Goal: Communication & Community: Answer question/provide support

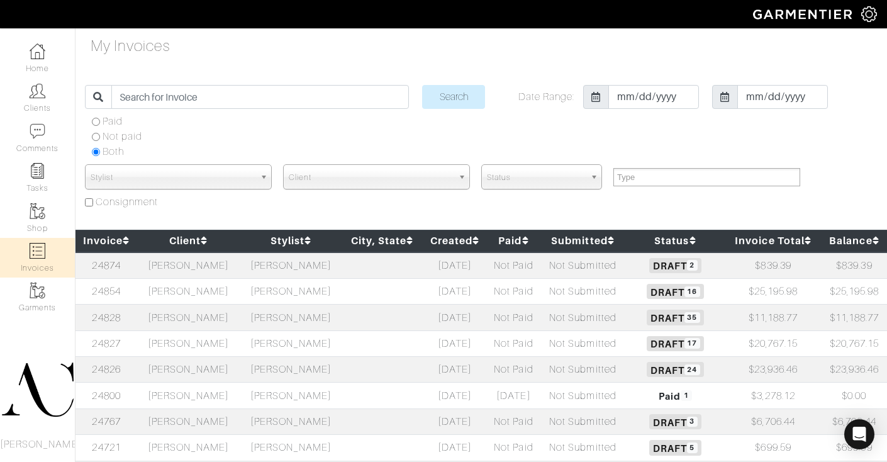
select select
click at [183, 272] on td "[PERSON_NAME]" at bounding box center [188, 265] width 103 height 26
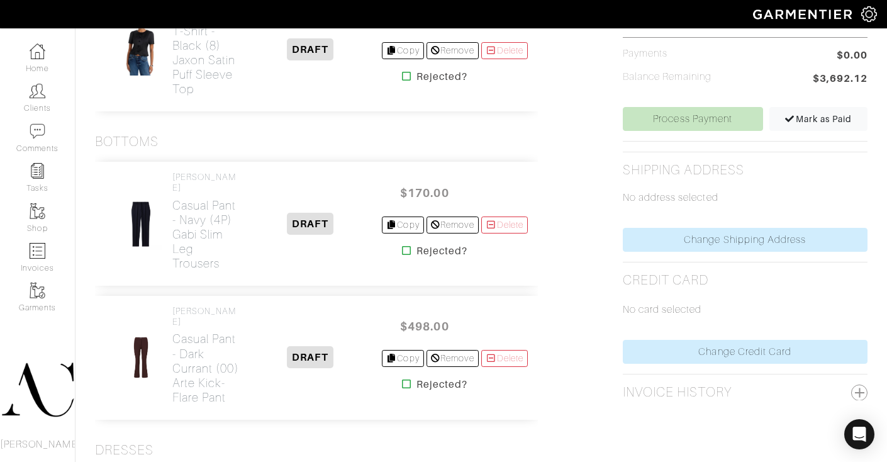
scroll to position [477, 0]
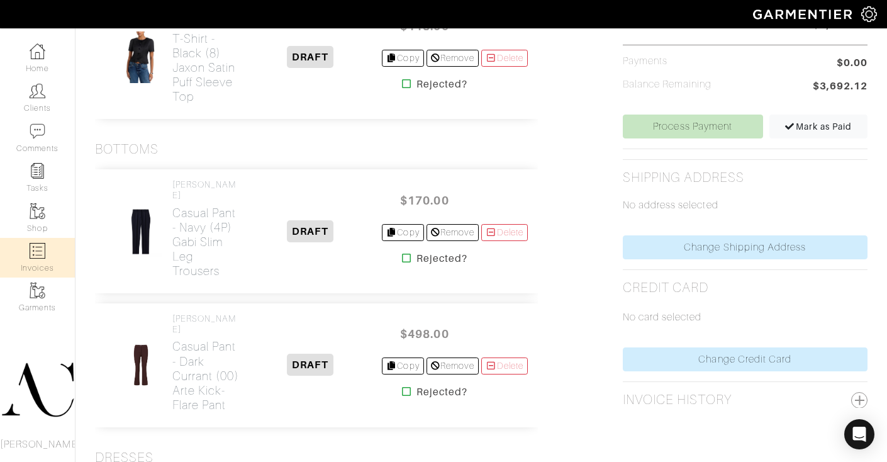
click at [39, 252] on img at bounding box center [38, 251] width 16 height 16
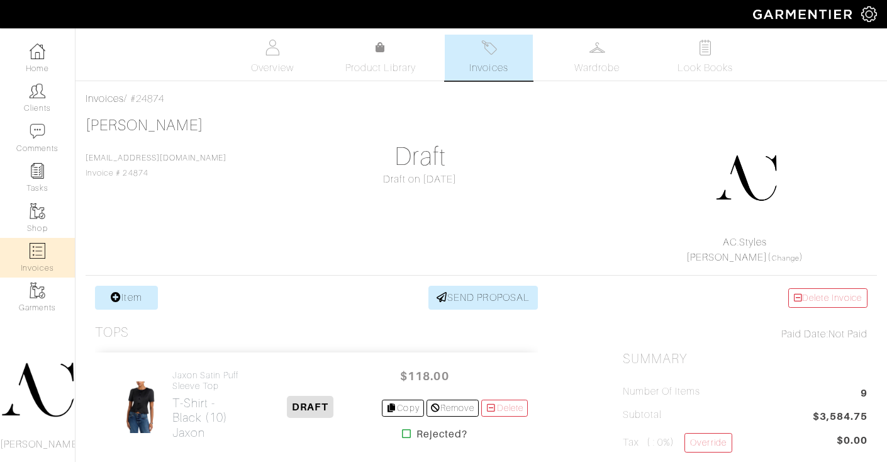
select select
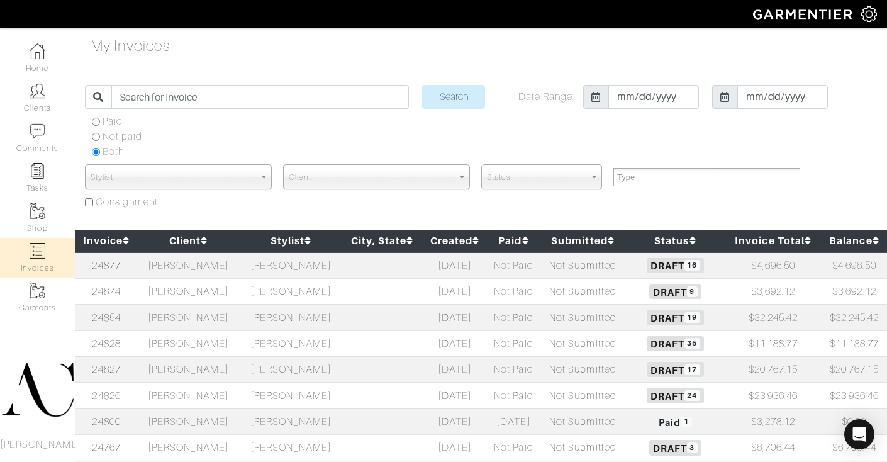
click at [208, 270] on td "[PERSON_NAME]" at bounding box center [188, 265] width 103 height 26
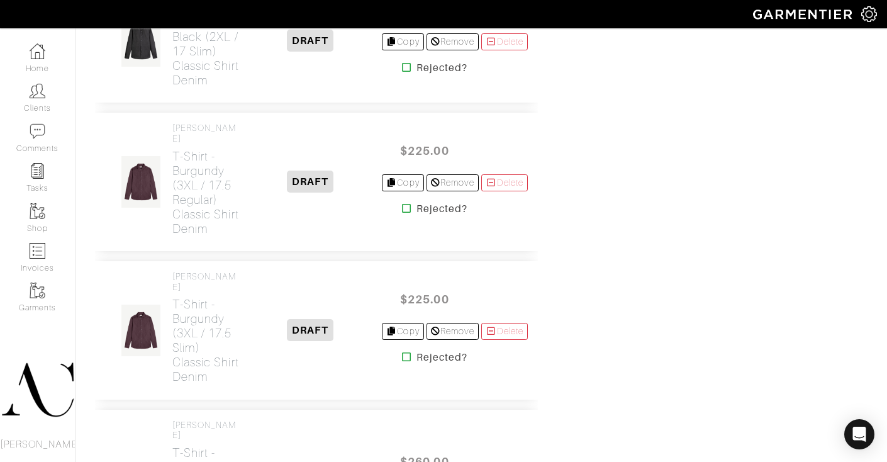
scroll to position [789, 0]
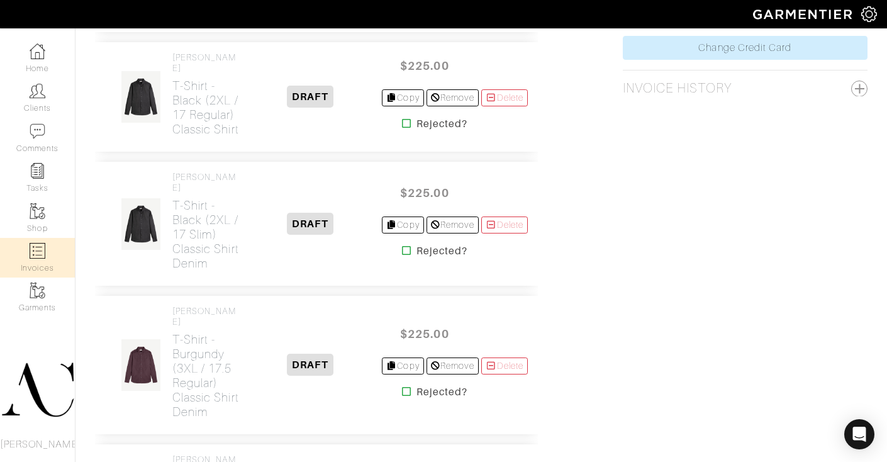
click at [31, 252] on img at bounding box center [38, 251] width 16 height 16
select select
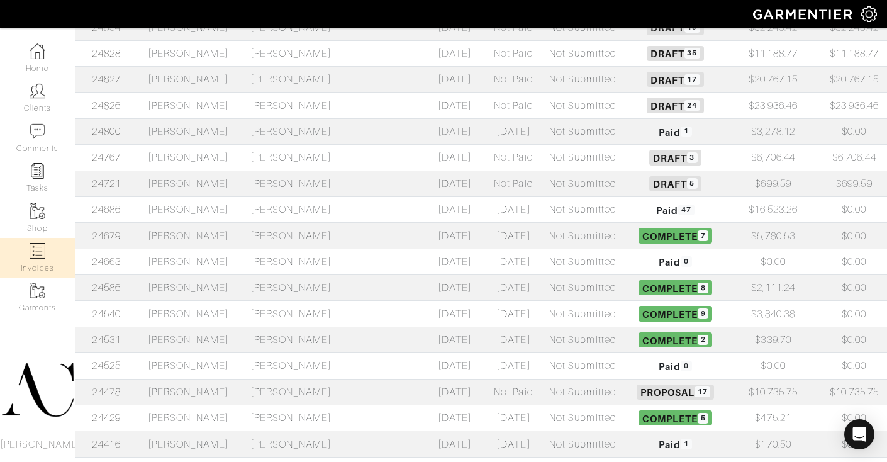
scroll to position [307, 0]
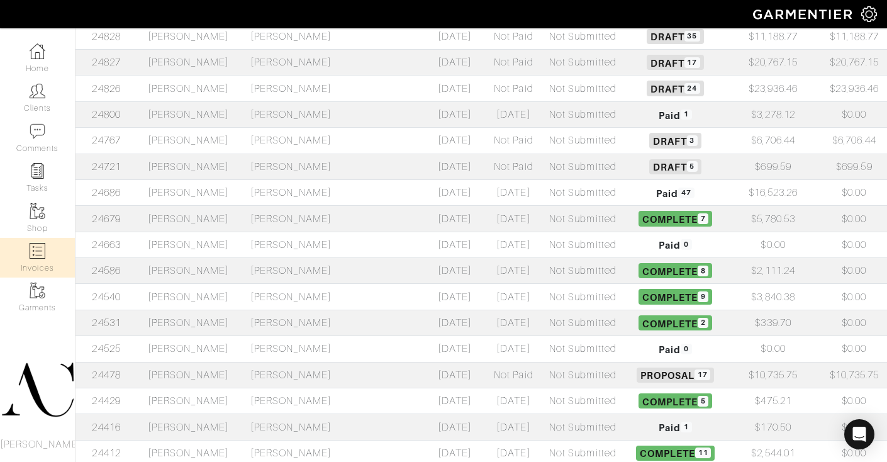
click at [185, 377] on td "[PERSON_NAME]" at bounding box center [188, 375] width 103 height 26
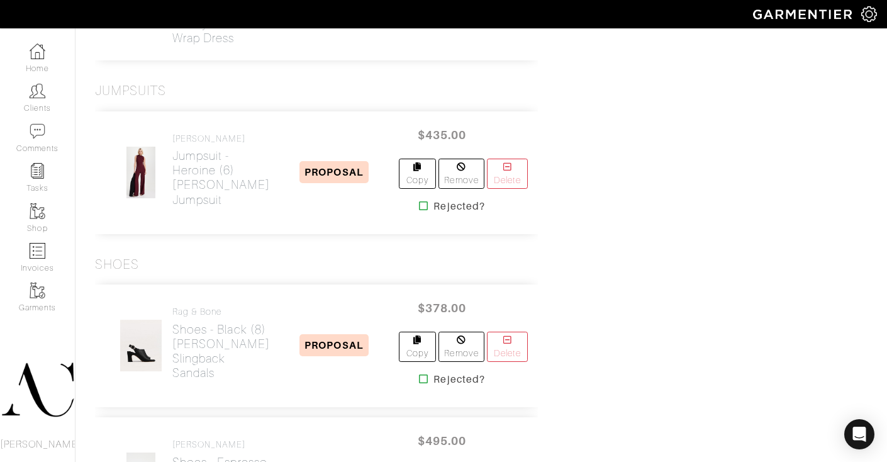
scroll to position [2308, 0]
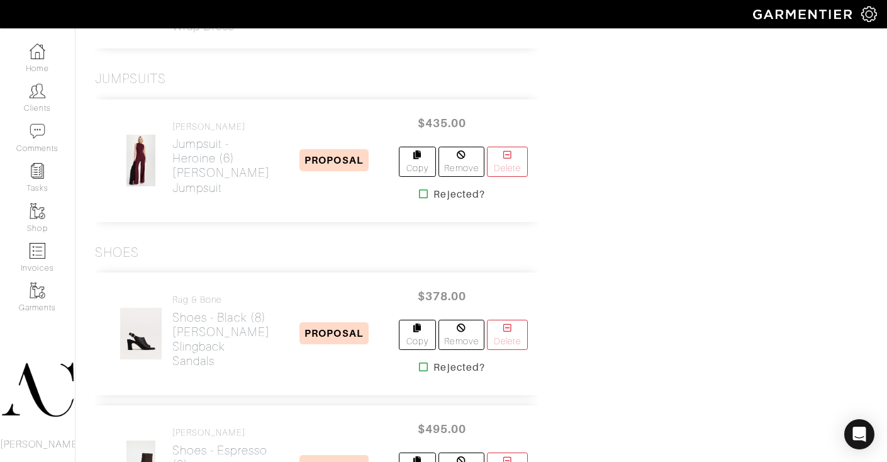
click at [419, 199] on icon at bounding box center [423, 194] width 9 height 10
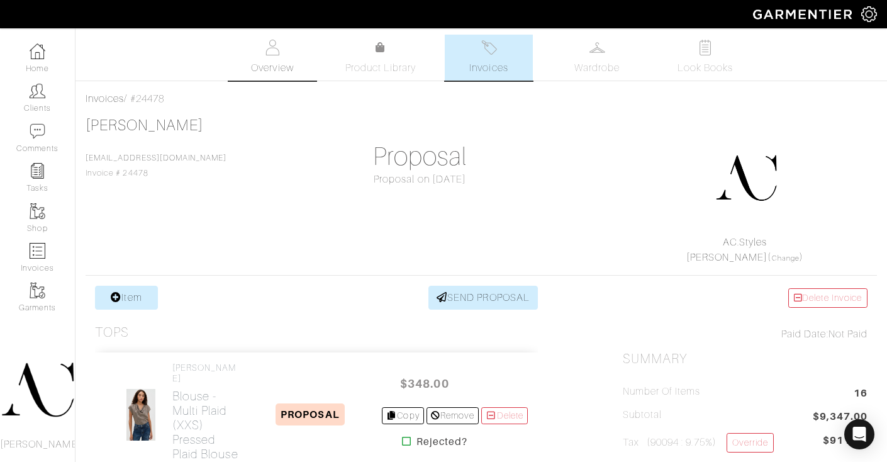
click at [262, 67] on span "Overview" at bounding box center [272, 67] width 42 height 15
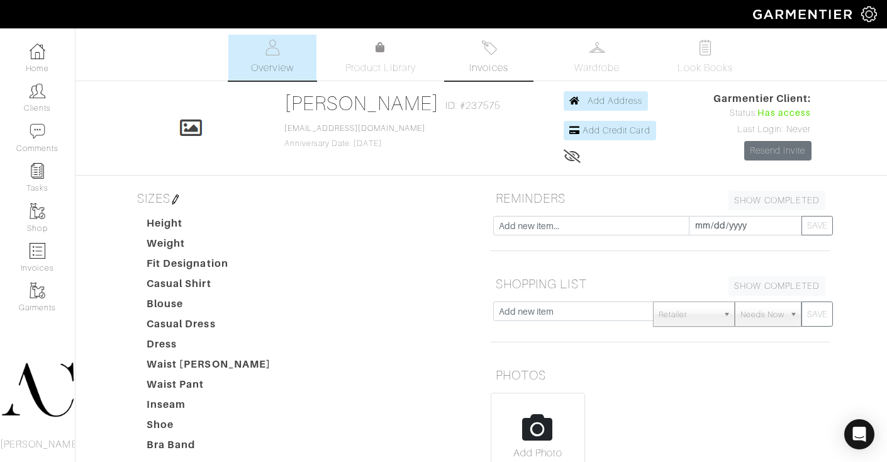
click at [503, 67] on span "Invoices" at bounding box center [488, 67] width 38 height 15
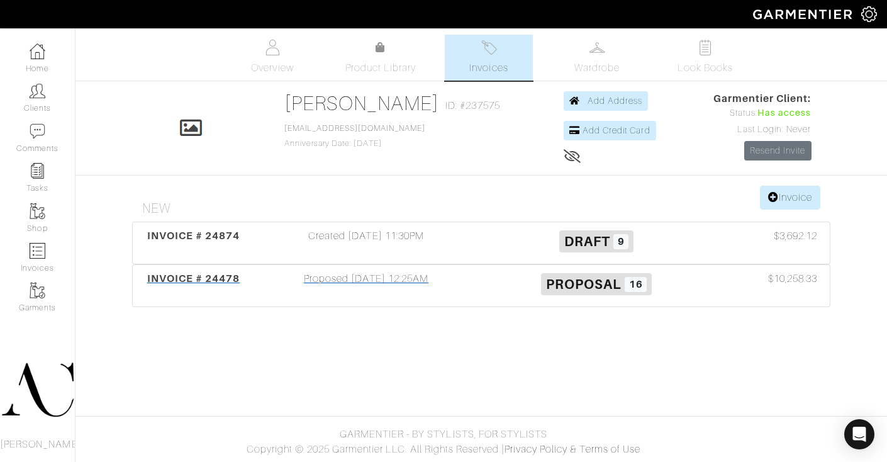
click at [236, 278] on span "INVOICE # 24478" at bounding box center [193, 278] width 93 height 12
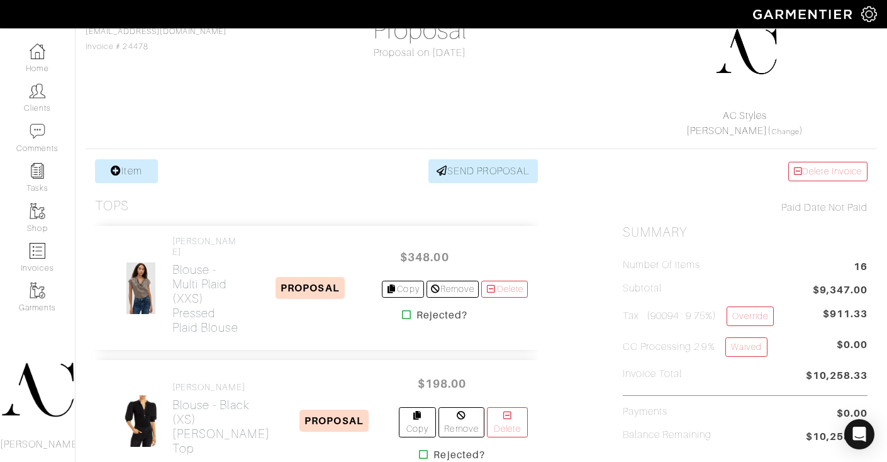
scroll to position [87, 0]
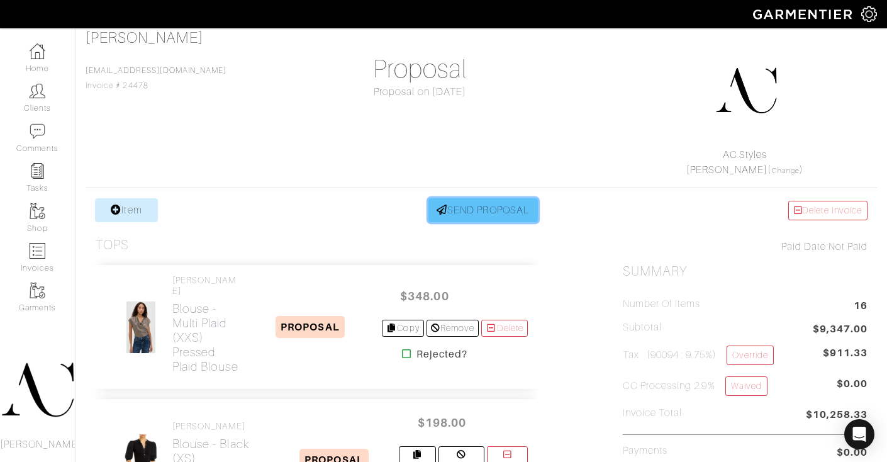
click at [484, 211] on link "SEND PROPOSAL" at bounding box center [483, 210] width 109 height 24
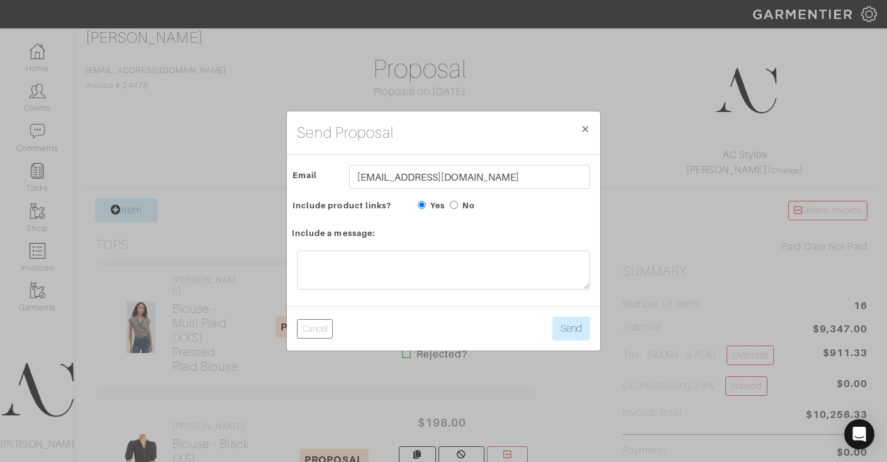
click at [457, 204] on input "No" at bounding box center [454, 205] width 8 height 8
radio input "true"
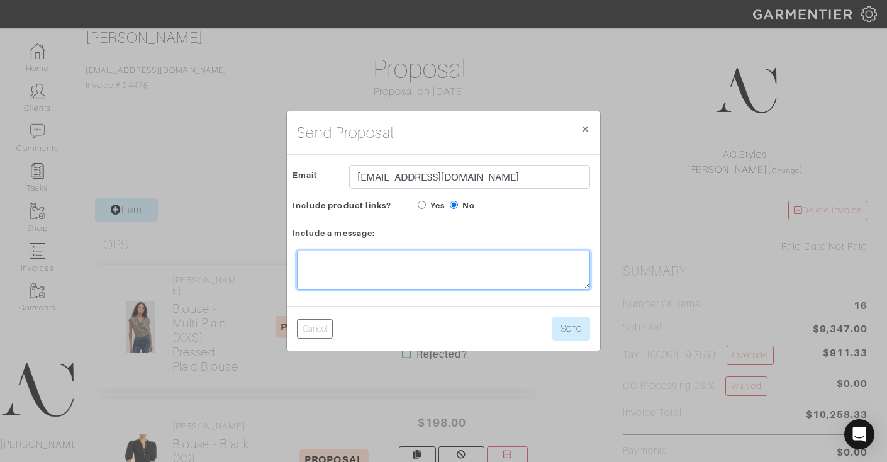
click at [534, 274] on textarea at bounding box center [443, 269] width 293 height 39
type textarea "Hi [PERSON_NAME], I removed the jumpsuit on this invoice :)"
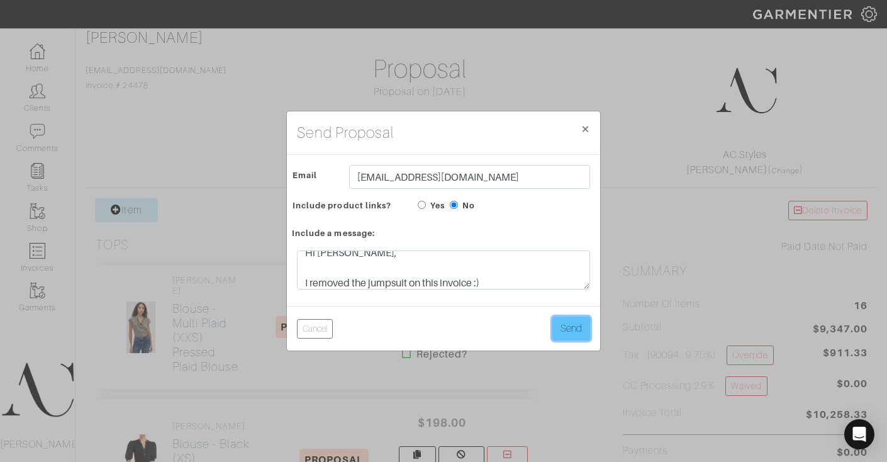
click at [575, 332] on button "Send" at bounding box center [572, 329] width 38 height 24
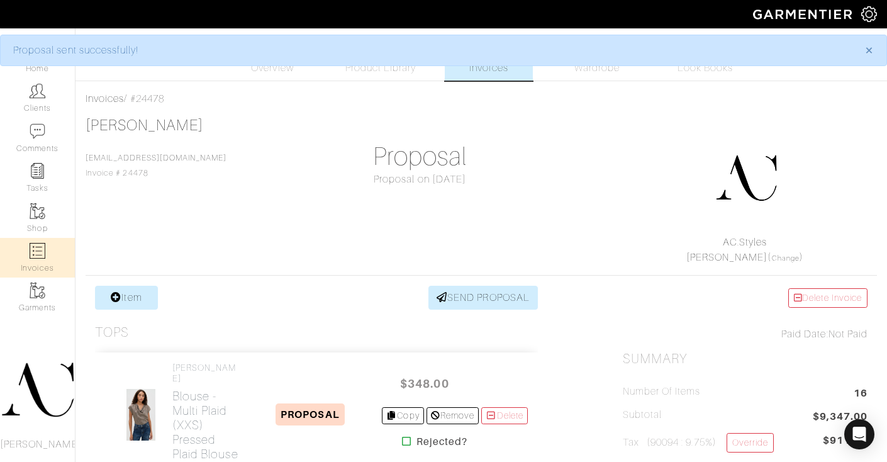
click at [36, 256] on img at bounding box center [38, 251] width 16 height 16
select select
